Goal: Task Accomplishment & Management: Manage account settings

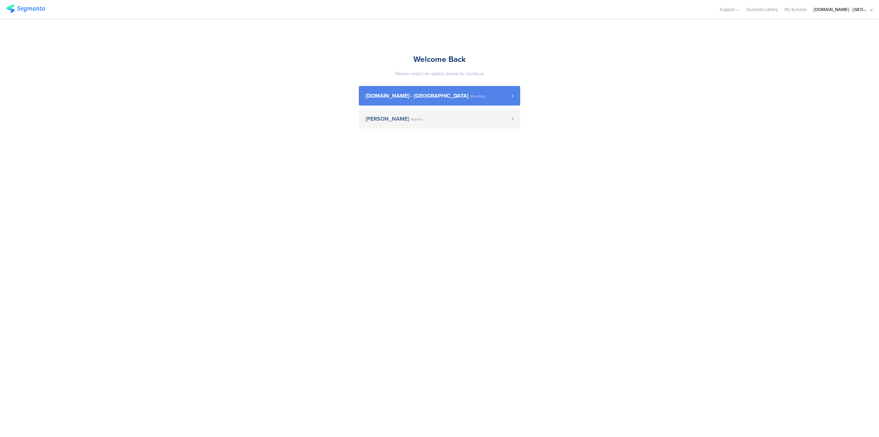
click at [409, 96] on span "[DOMAIN_NAME] - [GEOGRAPHIC_DATA]" at bounding box center [417, 95] width 103 height 5
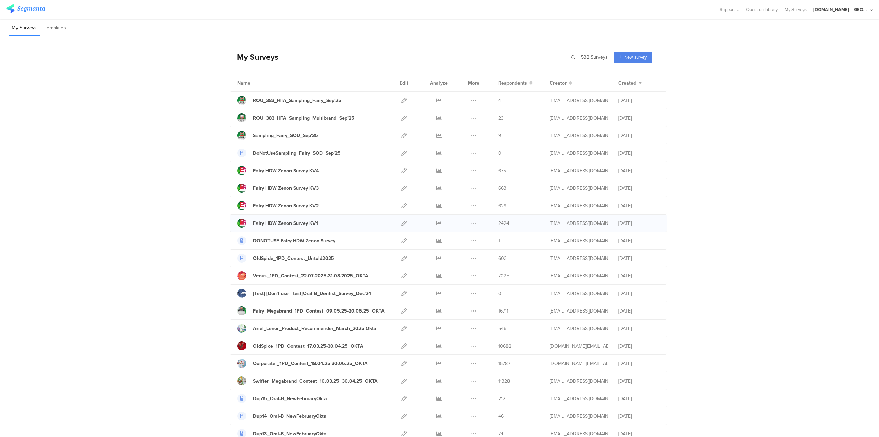
click at [499, 223] on span "2424" at bounding box center [503, 222] width 11 height 7
click at [280, 275] on div "Venus_1PD_Contest_22.07.2025-31.08.2025_OKTA" at bounding box center [310, 275] width 115 height 7
click at [402, 276] on icon at bounding box center [404, 275] width 5 height 5
click at [437, 275] on icon at bounding box center [439, 275] width 5 height 5
